Goal: Information Seeking & Learning: Understand process/instructions

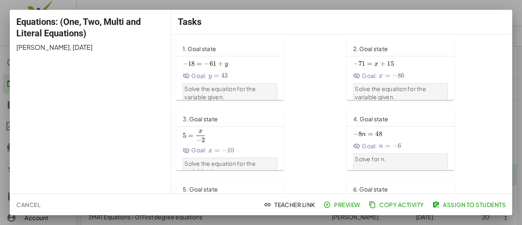
click at [338, 207] on span "Preview" at bounding box center [342, 204] width 35 height 7
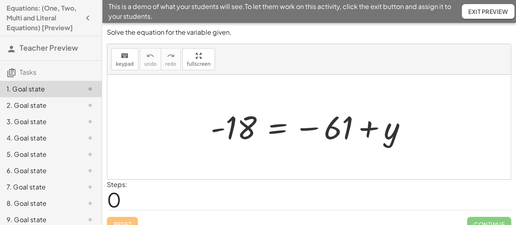
click at [49, 108] on div "2. Goal state" at bounding box center [40, 105] width 66 height 10
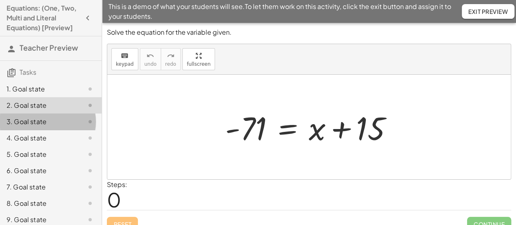
click at [48, 146] on div "3. Goal state" at bounding box center [51, 154] width 102 height 16
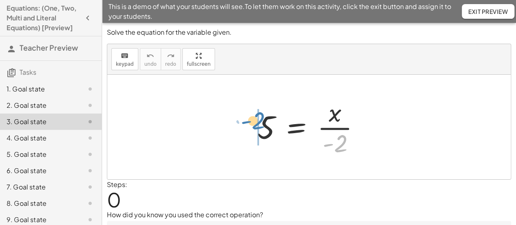
drag, startPoint x: 338, startPoint y: 144, endPoint x: 247, endPoint y: 121, distance: 94.7
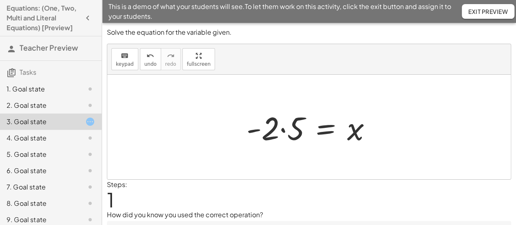
click at [285, 126] on div at bounding box center [312, 127] width 140 height 42
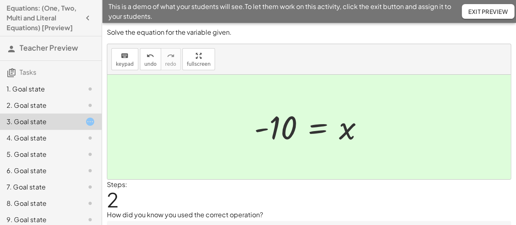
click at [146, 55] on icon "undo" at bounding box center [150, 56] width 8 height 10
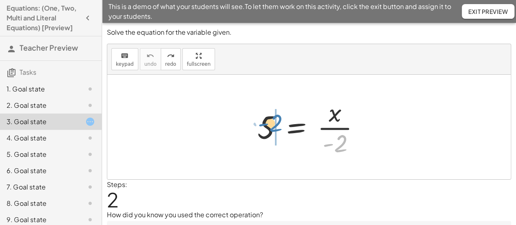
drag, startPoint x: 335, startPoint y: 148, endPoint x: 270, endPoint y: 128, distance: 67.9
click at [270, 128] on div at bounding box center [311, 126] width 117 height 63
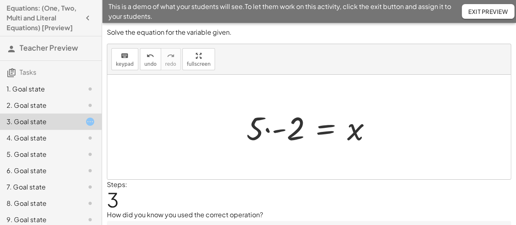
click at [265, 130] on div at bounding box center [312, 127] width 140 height 42
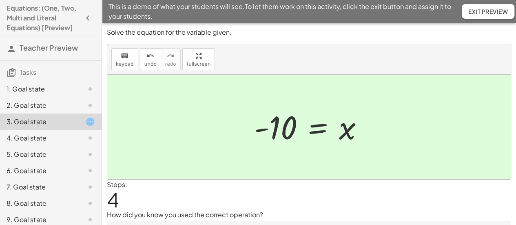
click at [65, 141] on div "4. Goal state" at bounding box center [40, 138] width 66 height 10
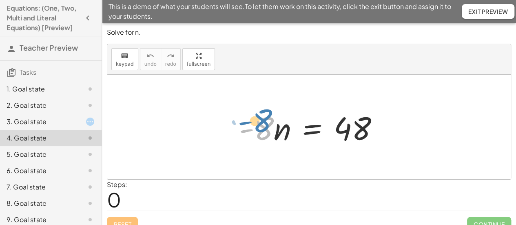
drag, startPoint x: 262, startPoint y: 130, endPoint x: 261, endPoint y: 123, distance: 7.4
click at [261, 123] on div at bounding box center [312, 127] width 155 height 42
drag, startPoint x: 263, startPoint y: 130, endPoint x: 354, endPoint y: 141, distance: 91.6
click at [354, 141] on div at bounding box center [312, 127] width 155 height 42
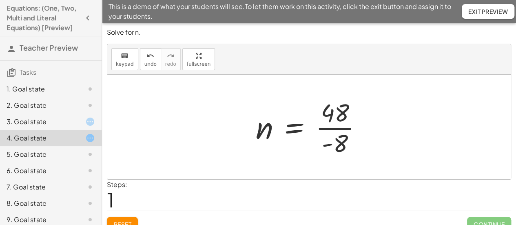
click at [343, 128] on div at bounding box center [312, 126] width 121 height 63
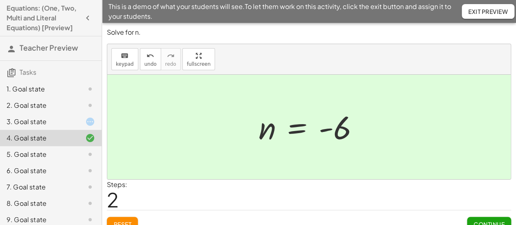
click at [343, 128] on div at bounding box center [311, 127] width 115 height 40
click at [45, 159] on div "5. Goal state" at bounding box center [40, 154] width 66 height 10
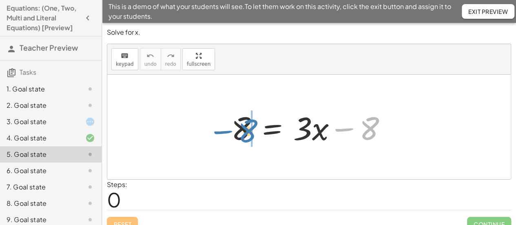
drag, startPoint x: 369, startPoint y: 130, endPoint x: 248, endPoint y: 133, distance: 121.1
click at [248, 133] on div at bounding box center [312, 127] width 170 height 42
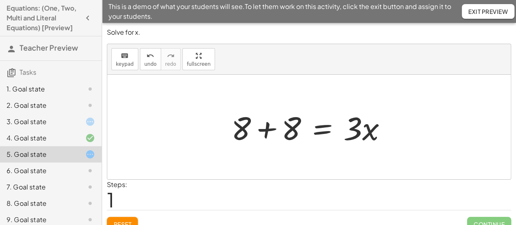
click at [267, 131] on div at bounding box center [312, 127] width 170 height 42
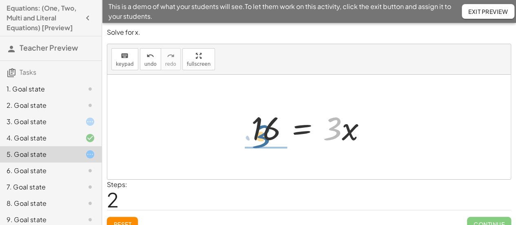
drag, startPoint x: 338, startPoint y: 131, endPoint x: 266, endPoint y: 143, distance: 72.8
click at [266, 143] on div at bounding box center [312, 127] width 130 height 42
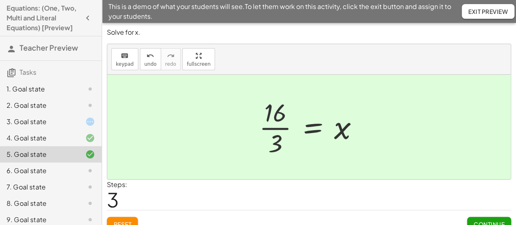
click at [51, 170] on div "6. Goal state" at bounding box center [40, 171] width 66 height 10
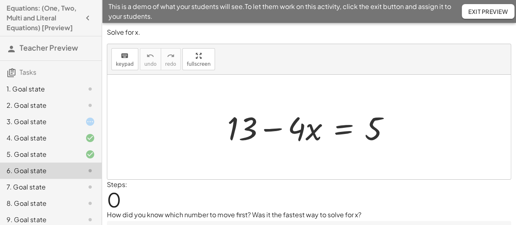
click at [35, 187] on div "7. Goal state" at bounding box center [40, 187] width 66 height 10
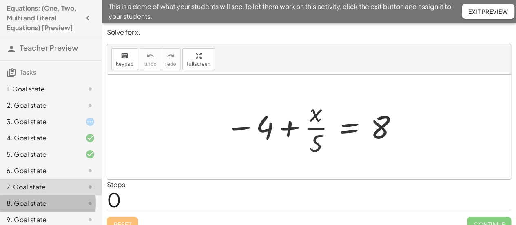
click at [42, 203] on div "8. Goal state" at bounding box center [40, 203] width 66 height 10
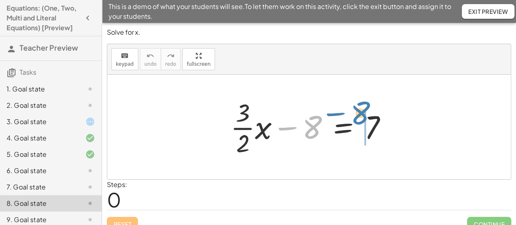
drag, startPoint x: 315, startPoint y: 128, endPoint x: 376, endPoint y: 125, distance: 61.2
click at [376, 125] on div at bounding box center [311, 126] width 171 height 63
